Goal: Find specific page/section

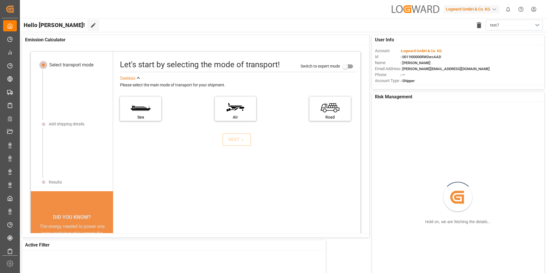
click at [451, 9] on div "Logward GmbH & Co. KG" at bounding box center [471, 9] width 56 height 8
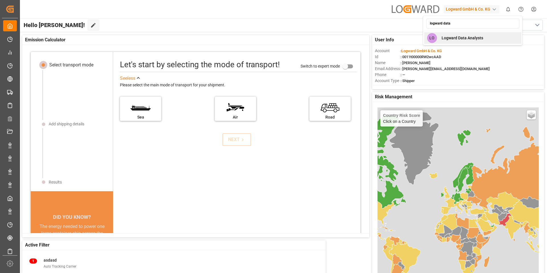
type input "logward data"
click at [475, 38] on span "Logward Data Analysts" at bounding box center [462, 38] width 42 height 6
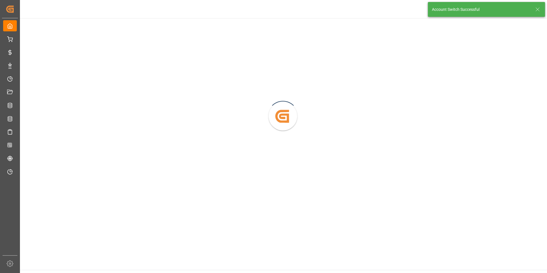
click at [538, 8] on icon at bounding box center [537, 9] width 7 height 7
